Goal: Task Accomplishment & Management: Manage account settings

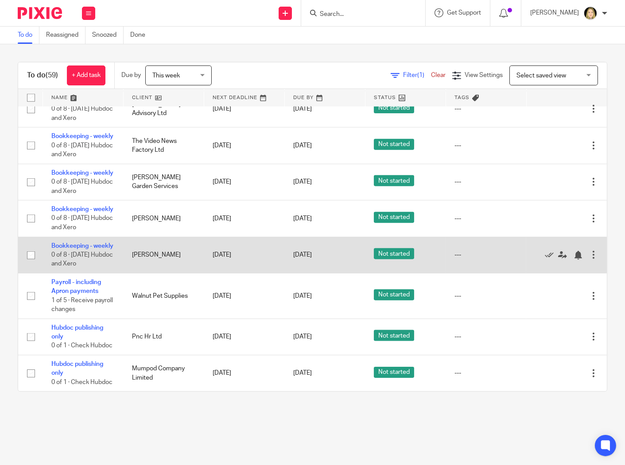
scroll to position [2621, 0]
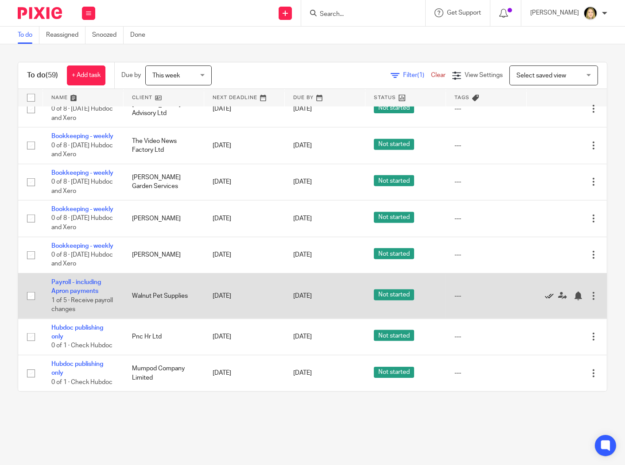
click at [545, 292] on icon at bounding box center [549, 296] width 9 height 9
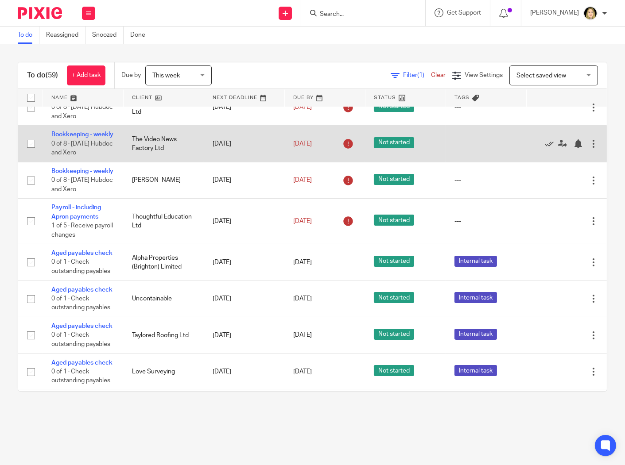
scroll to position [0, 0]
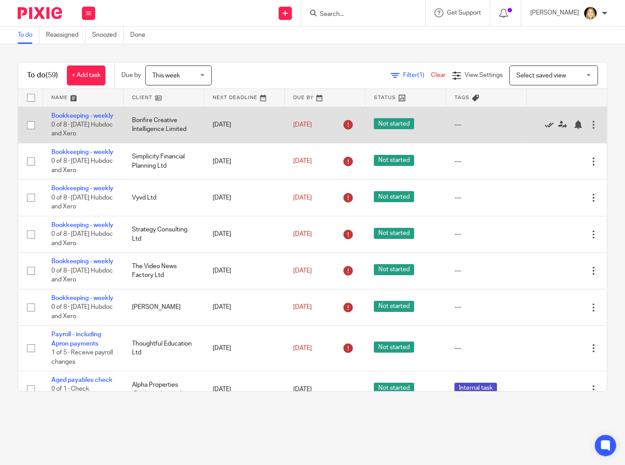
click at [545, 129] on icon at bounding box center [549, 124] width 9 height 9
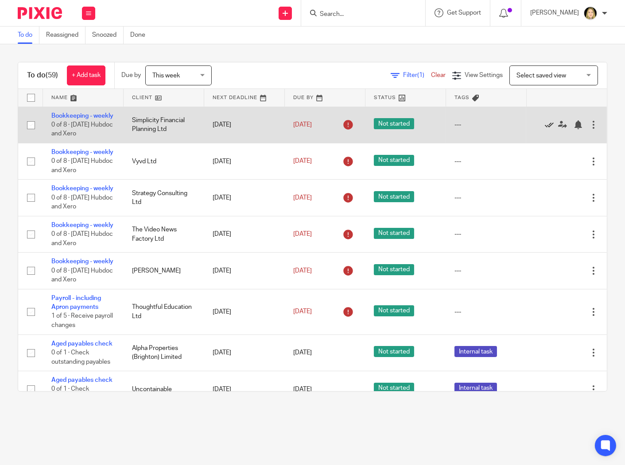
click at [545, 129] on icon at bounding box center [549, 124] width 9 height 9
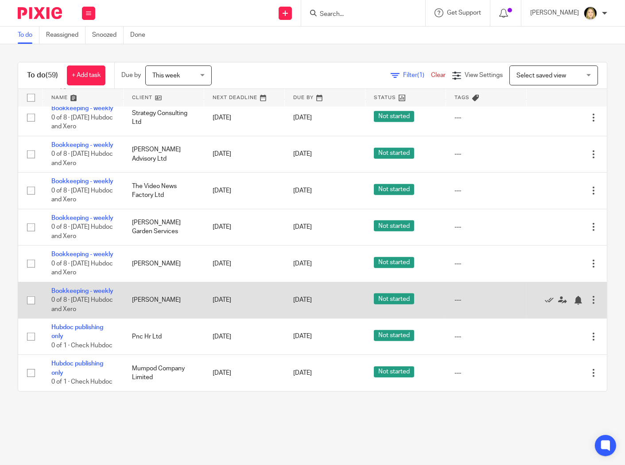
scroll to position [2090, 0]
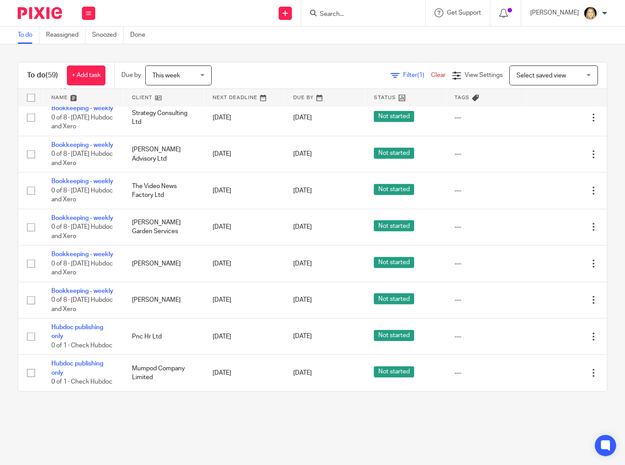
click at [147, 93] on link at bounding box center [164, 98] width 80 height 18
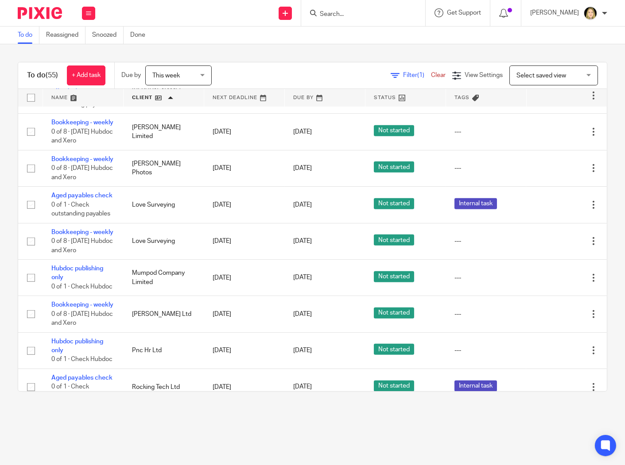
scroll to position [836, 0]
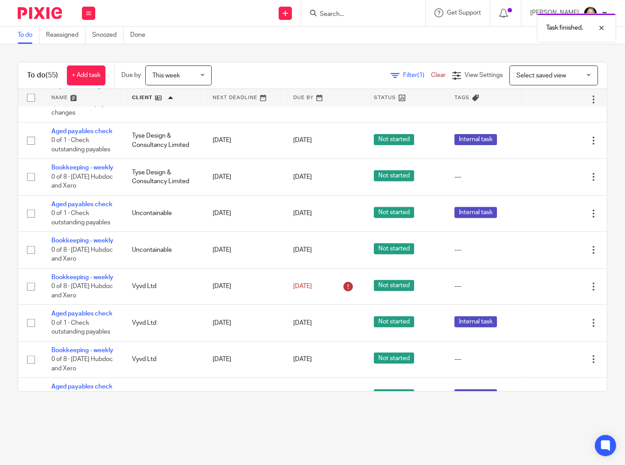
scroll to position [1624, 0]
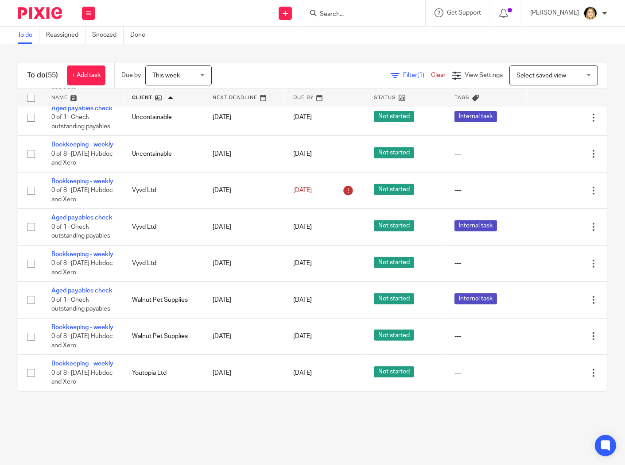
scroll to position [2215, 0]
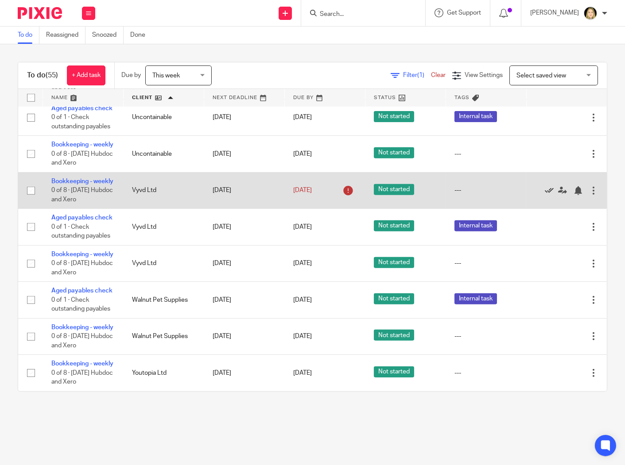
click at [545, 195] on icon at bounding box center [549, 190] width 9 height 9
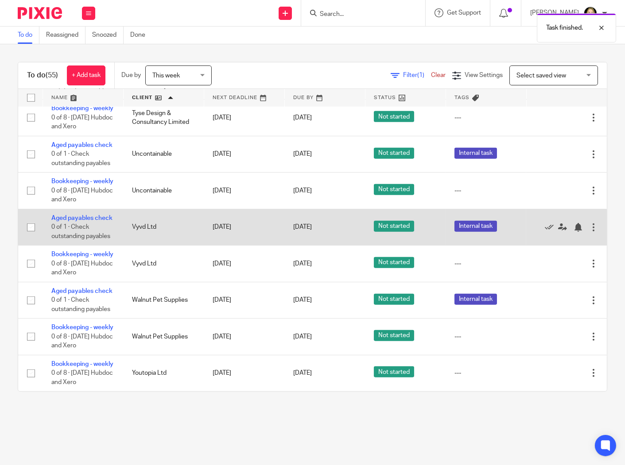
scroll to position [2253, 0]
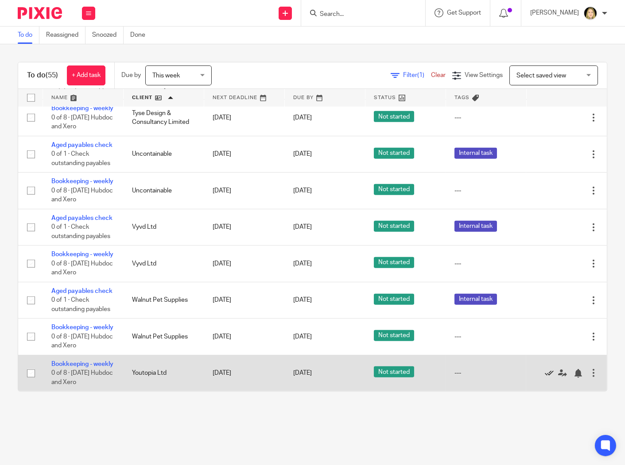
click at [545, 369] on icon at bounding box center [549, 373] width 9 height 9
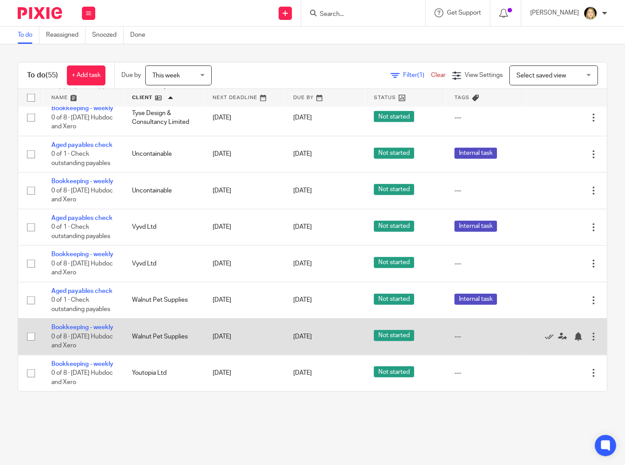
scroll to position [2207, 0]
